Goal: Information Seeking & Learning: Learn about a topic

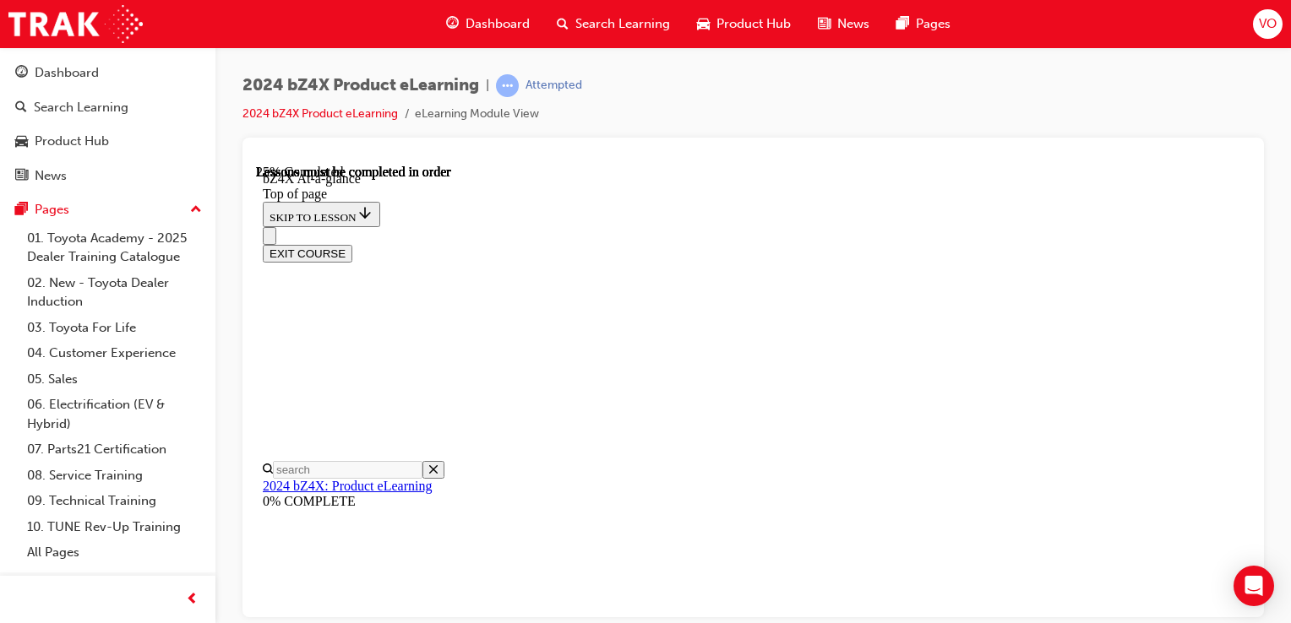
scroll to position [605, 0]
click at [1246, 603] on div "Open Intercom Messenger" at bounding box center [1254, 586] width 45 height 45
click at [352, 244] on button "EXIT COURSE" at bounding box center [308, 253] width 90 height 18
click at [1238, 244] on div "EXIT COURSE" at bounding box center [753, 253] width 981 height 18
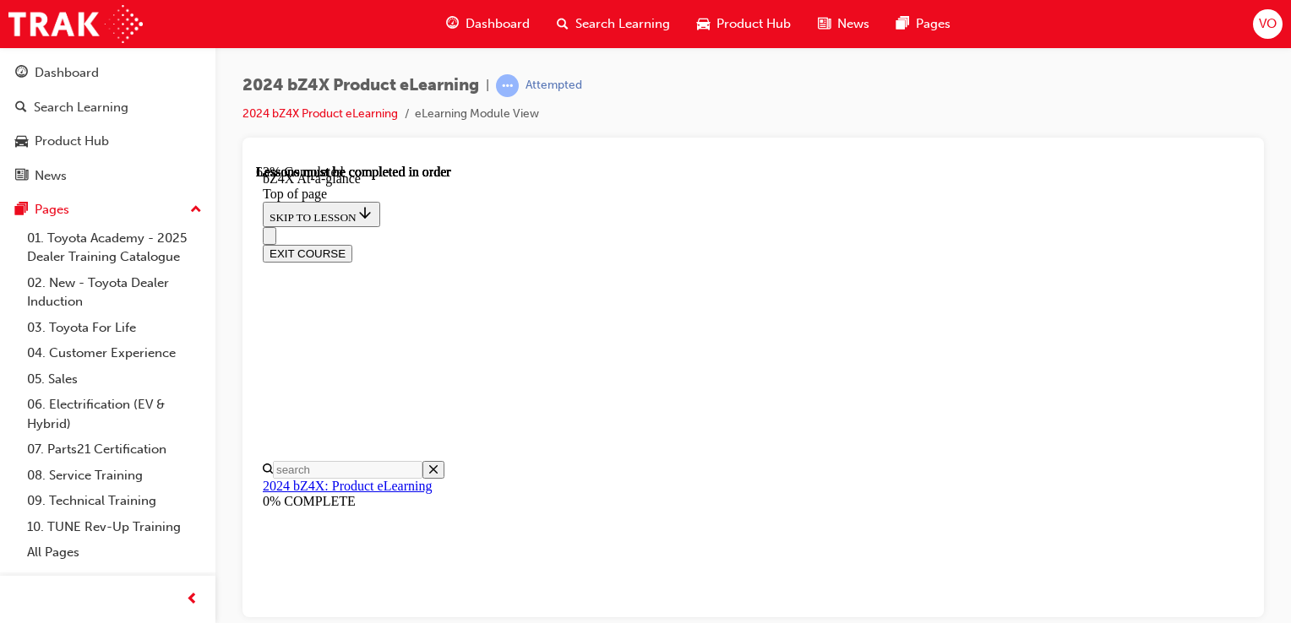
click at [1238, 244] on div "EXIT COURSE" at bounding box center [753, 253] width 981 height 18
click at [352, 244] on button "EXIT COURSE" at bounding box center [308, 253] width 90 height 18
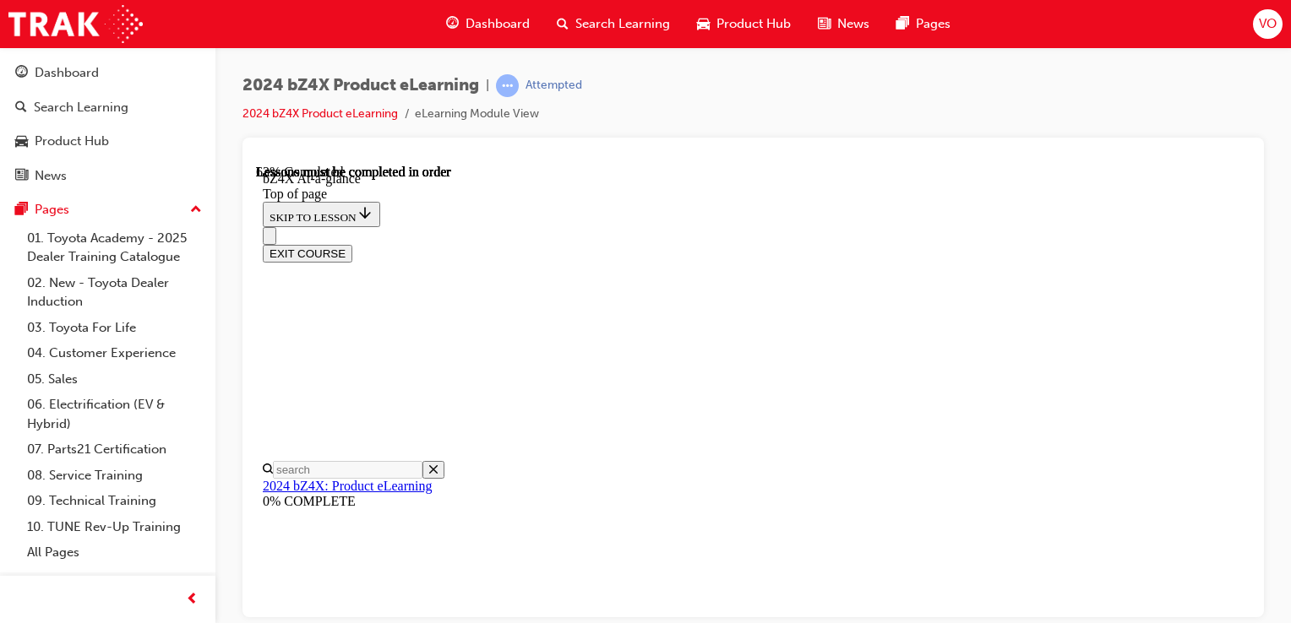
click at [352, 244] on button "EXIT COURSE" at bounding box center [308, 253] width 90 height 18
